Goal: Use online tool/utility: Use online tool/utility

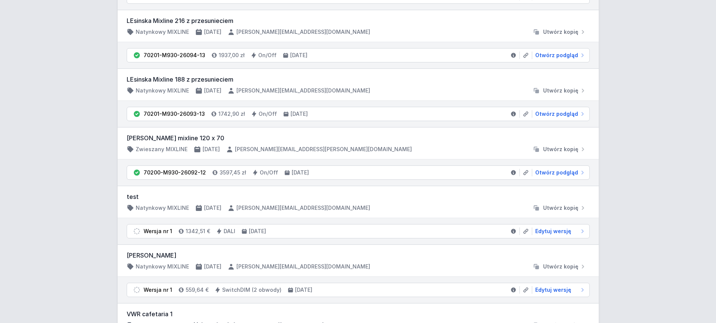
scroll to position [338, 0]
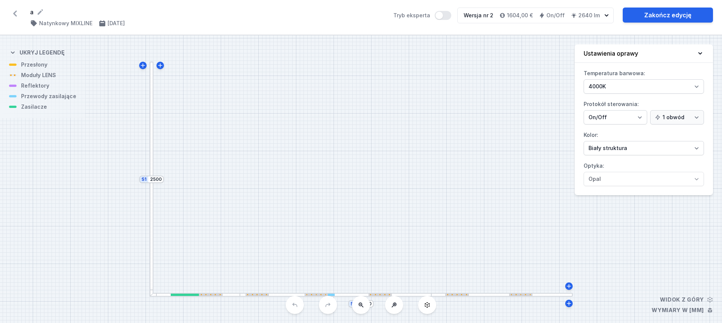
select select "4000"
click at [623, 150] on select "Biały struktura Czarny struktura Złoty struktura Miedziany Szary Inny (z palety…" at bounding box center [643, 148] width 120 height 14
click at [583, 141] on select "Biały struktura Czarny struktura Złoty struktura Miedziany Szary Inny (z palety…" at bounding box center [643, 148] width 120 height 14
click at [623, 150] on select "Biały struktura Czarny struktura Złoty struktura Miedziany Szary Inny (z palety…" at bounding box center [643, 148] width 120 height 14
select select "1"
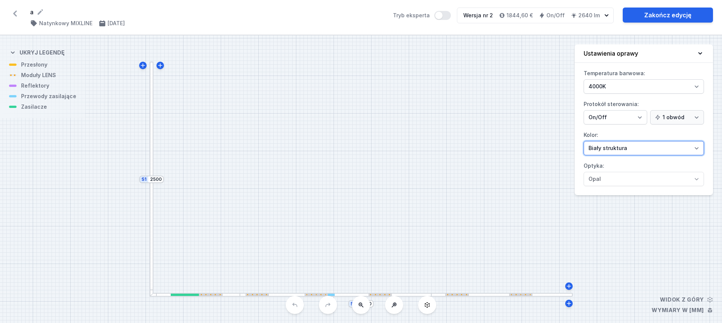
click at [583, 141] on select "Biały struktura Czarny struktura Złoty struktura Miedziany Szary Inny (z palety…" at bounding box center [643, 148] width 120 height 14
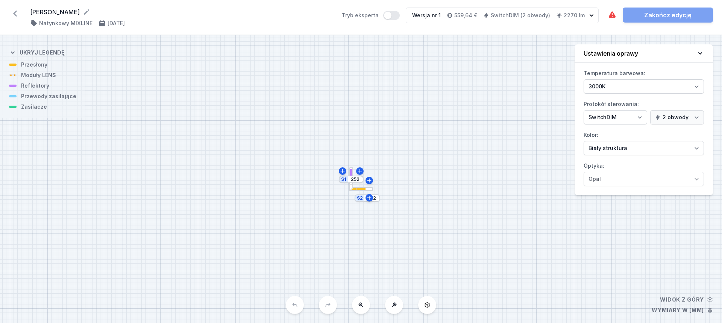
select select "3"
select select "true"
click at [634, 148] on select "Biały struktura Czarny struktura Złoty struktura Miedziany Szary Inny (z palety…" at bounding box center [643, 148] width 120 height 14
click at [610, 131] on label "Kolor: Biały struktura Czarny struktura Złoty struktura Miedziany Szary Inny (z…" at bounding box center [643, 142] width 120 height 26
click at [610, 141] on select "Biały struktura Czarny struktura Złoty struktura Miedziany Szary Inny (z palety…" at bounding box center [643, 148] width 120 height 14
